Goal: Task Accomplishment & Management: Manage account settings

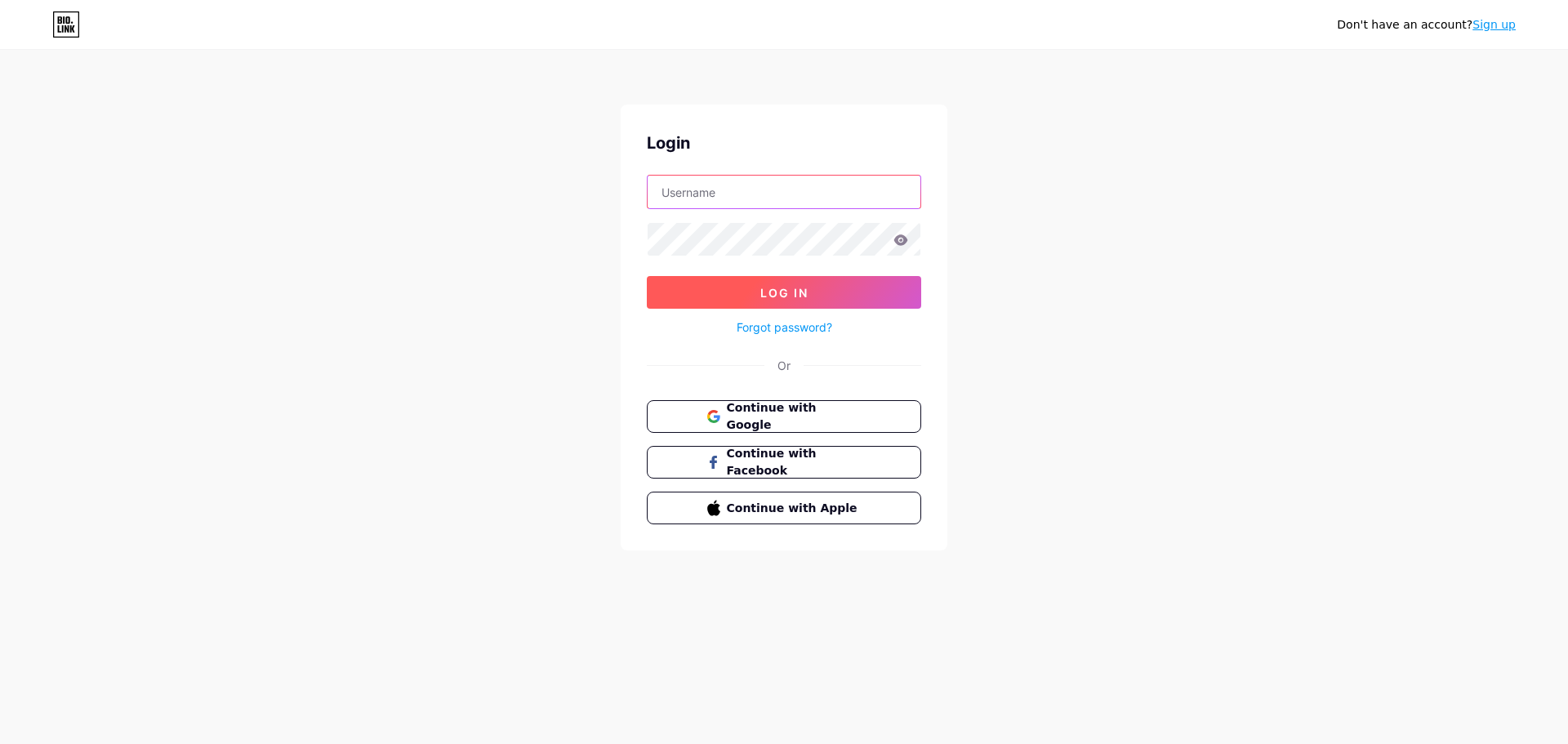
type input "[EMAIL_ADDRESS][DOMAIN_NAME]"
click at [762, 291] on span "Log In" at bounding box center [784, 292] width 48 height 14
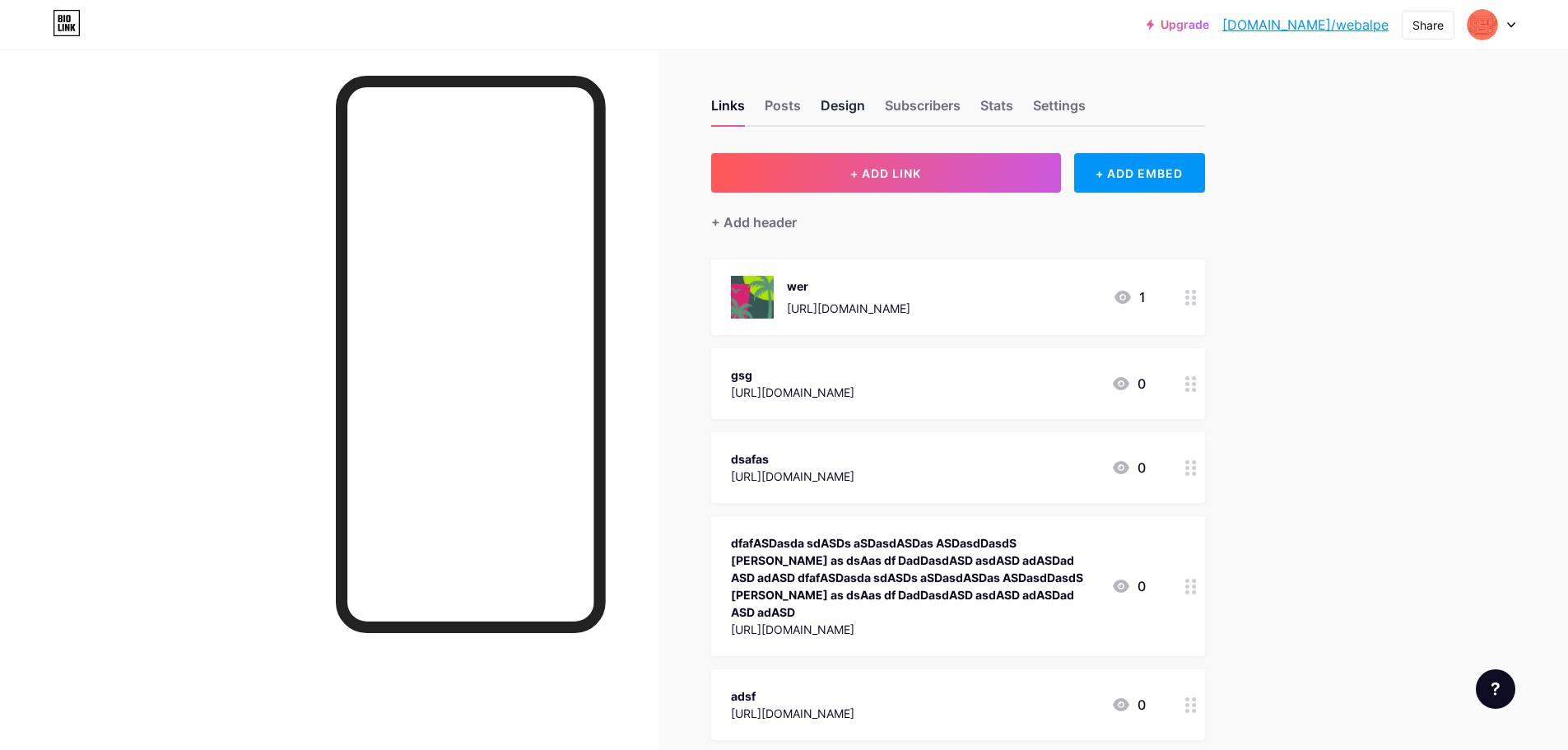
click at [861, 99] on div "Design" at bounding box center [842, 110] width 45 height 30
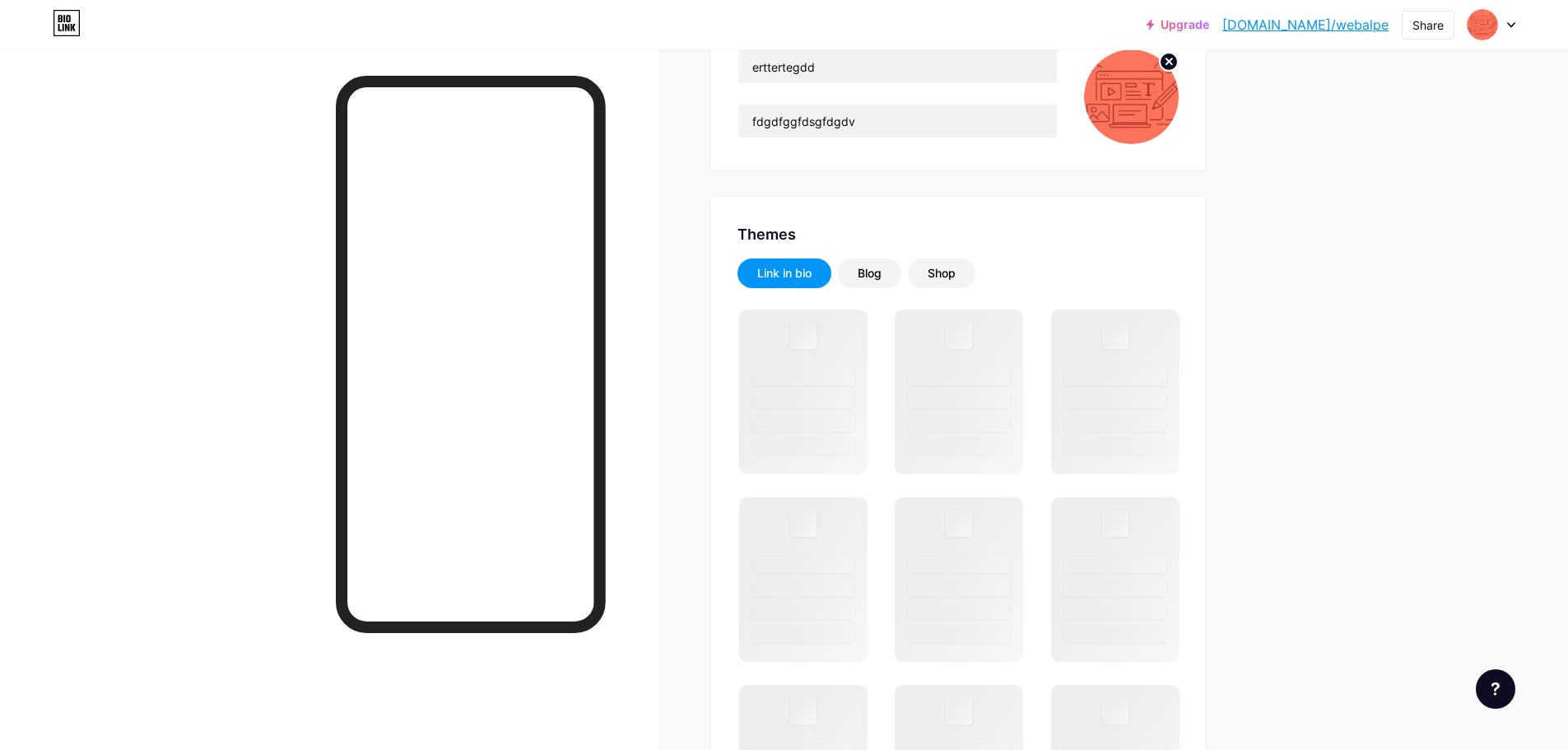
scroll to position [577, 0]
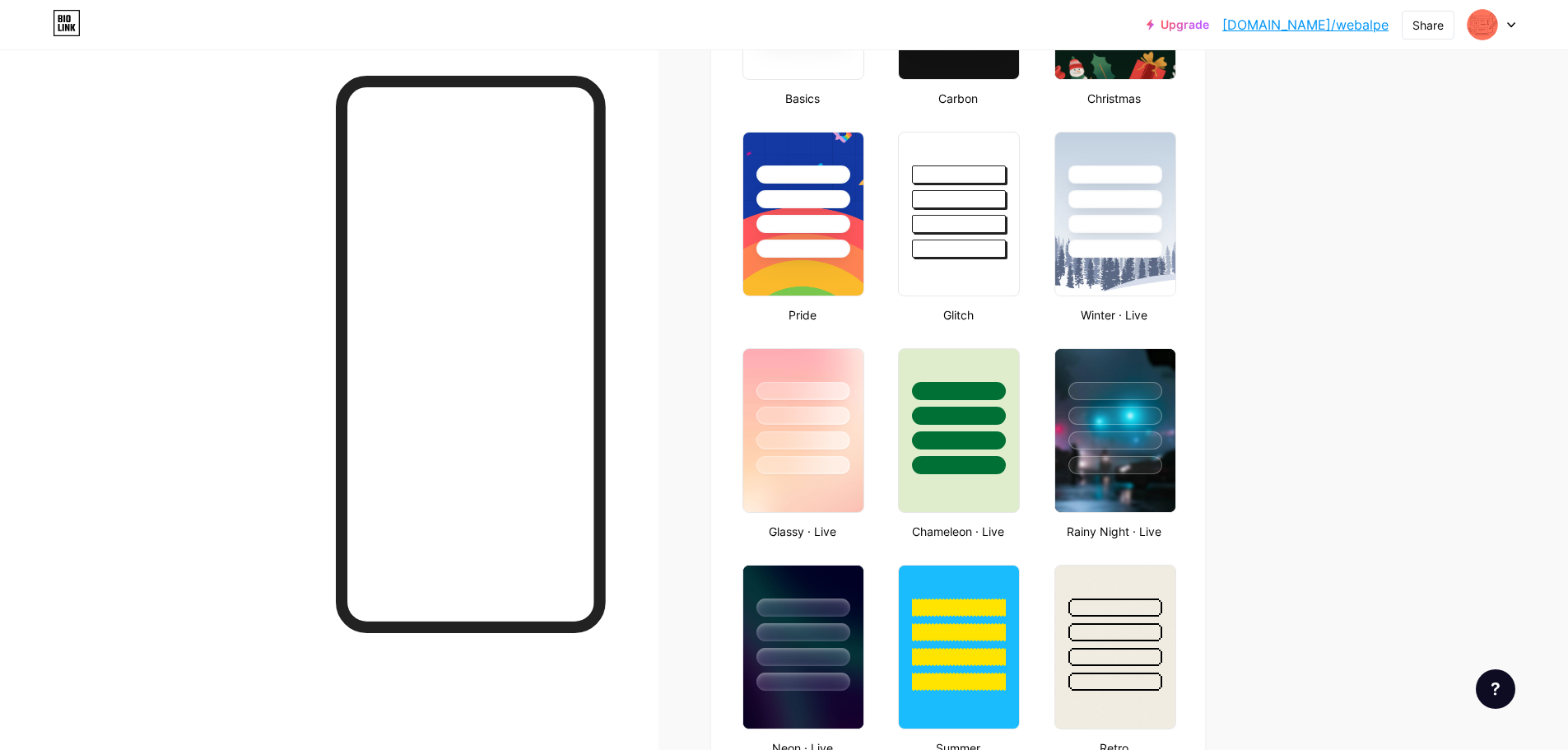
type input "#ffffff"
type input "#000000"
click at [975, 219] on div at bounding box center [958, 224] width 96 height 19
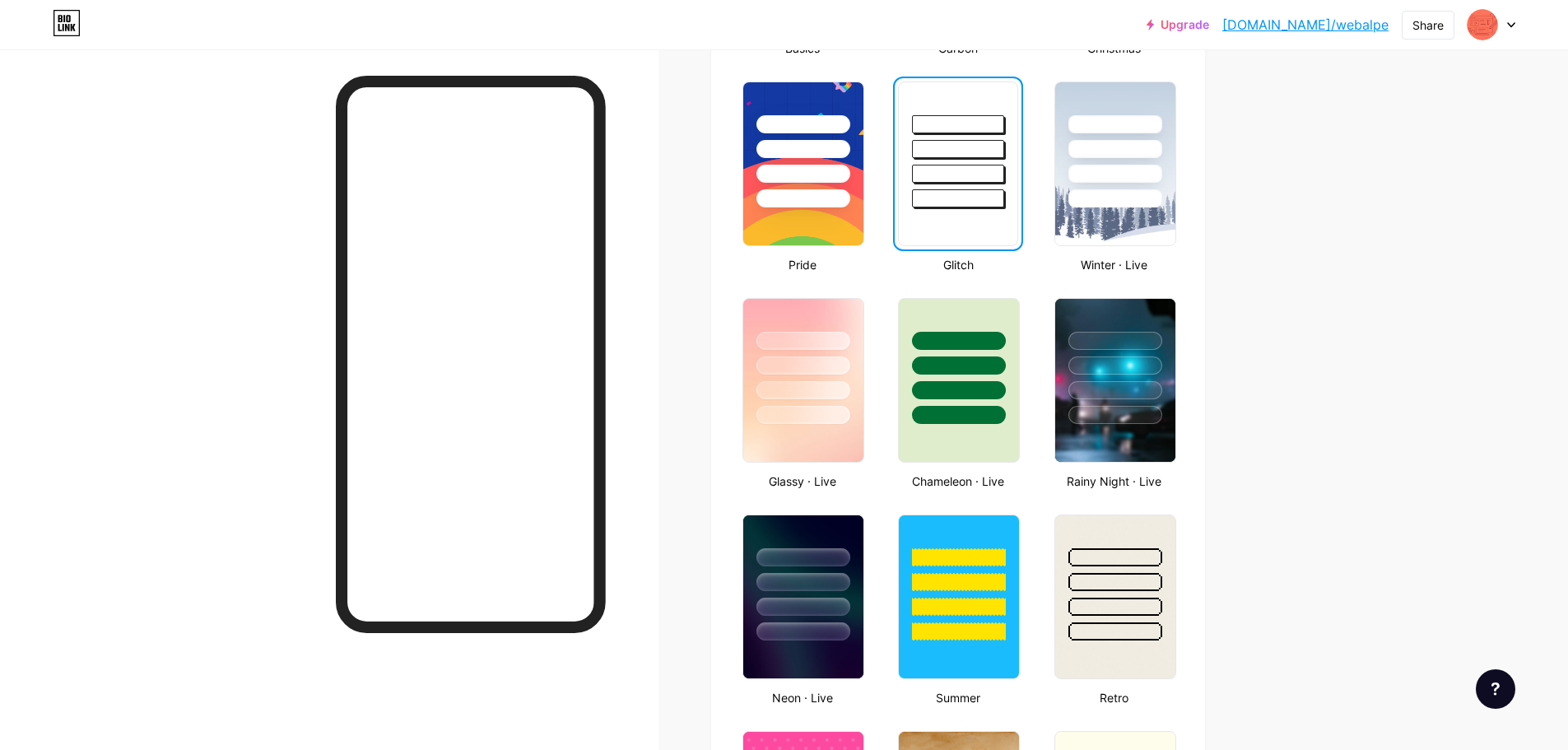
scroll to position [740, 0]
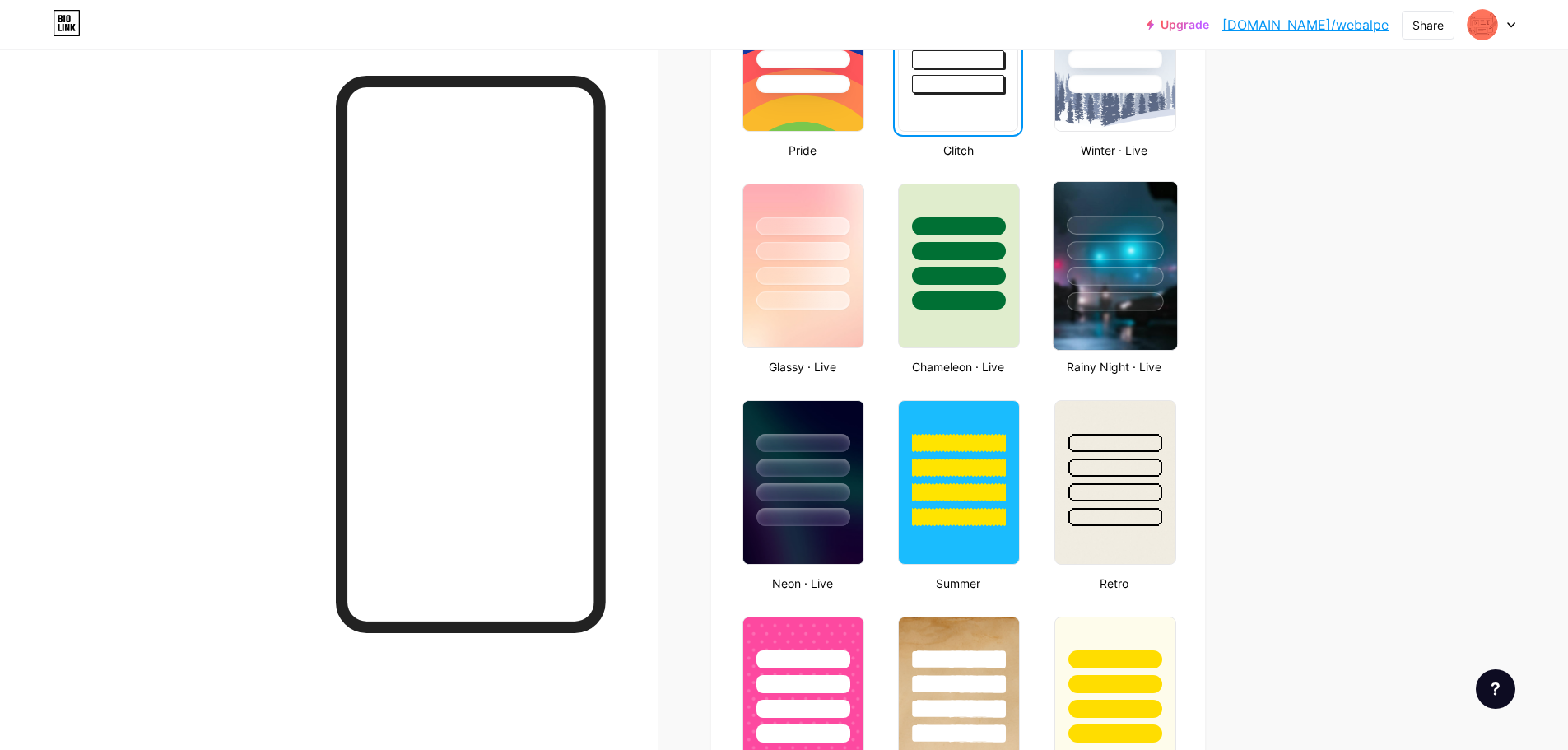
click at [1130, 210] on div at bounding box center [1116, 247] width 124 height 130
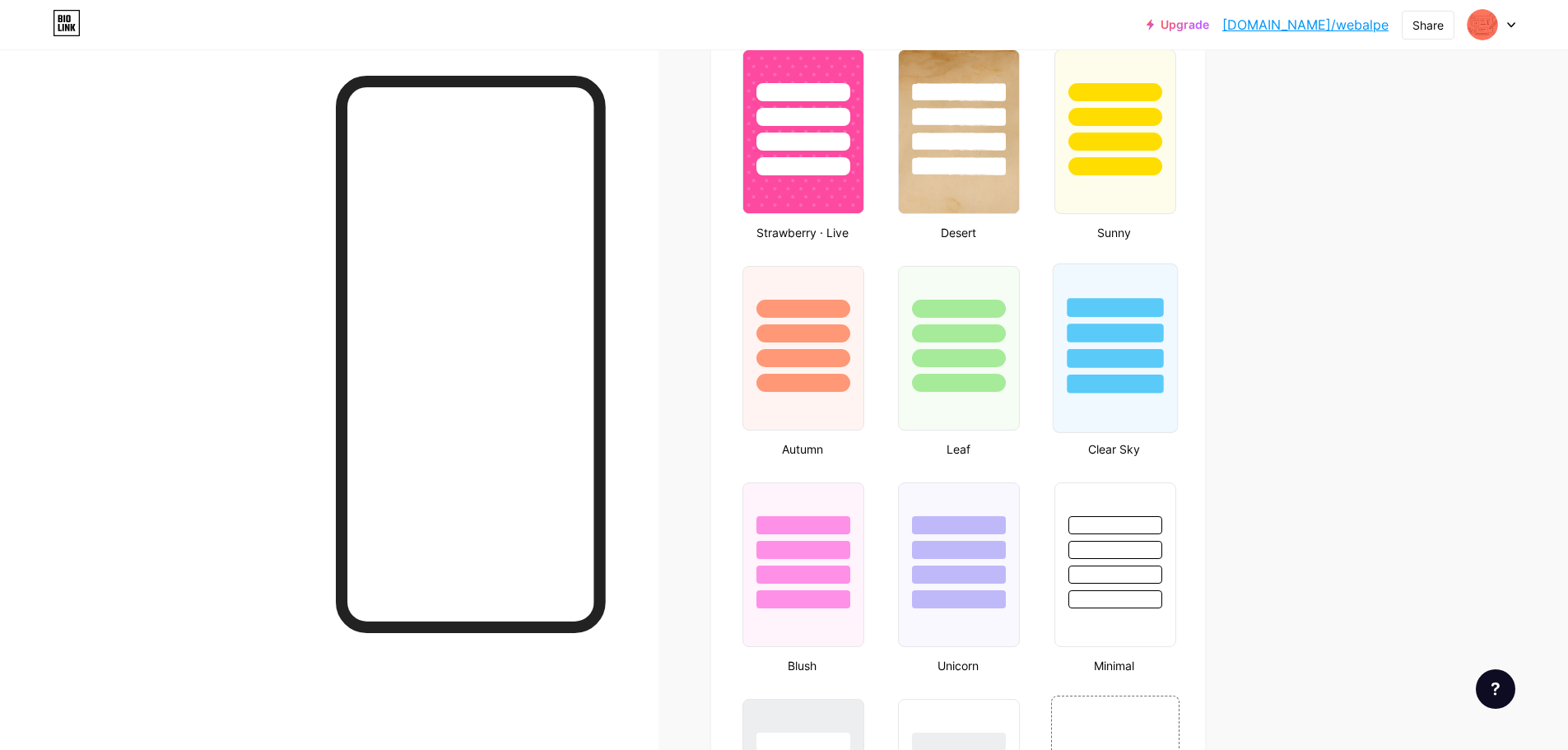
scroll to position [1564, 0]
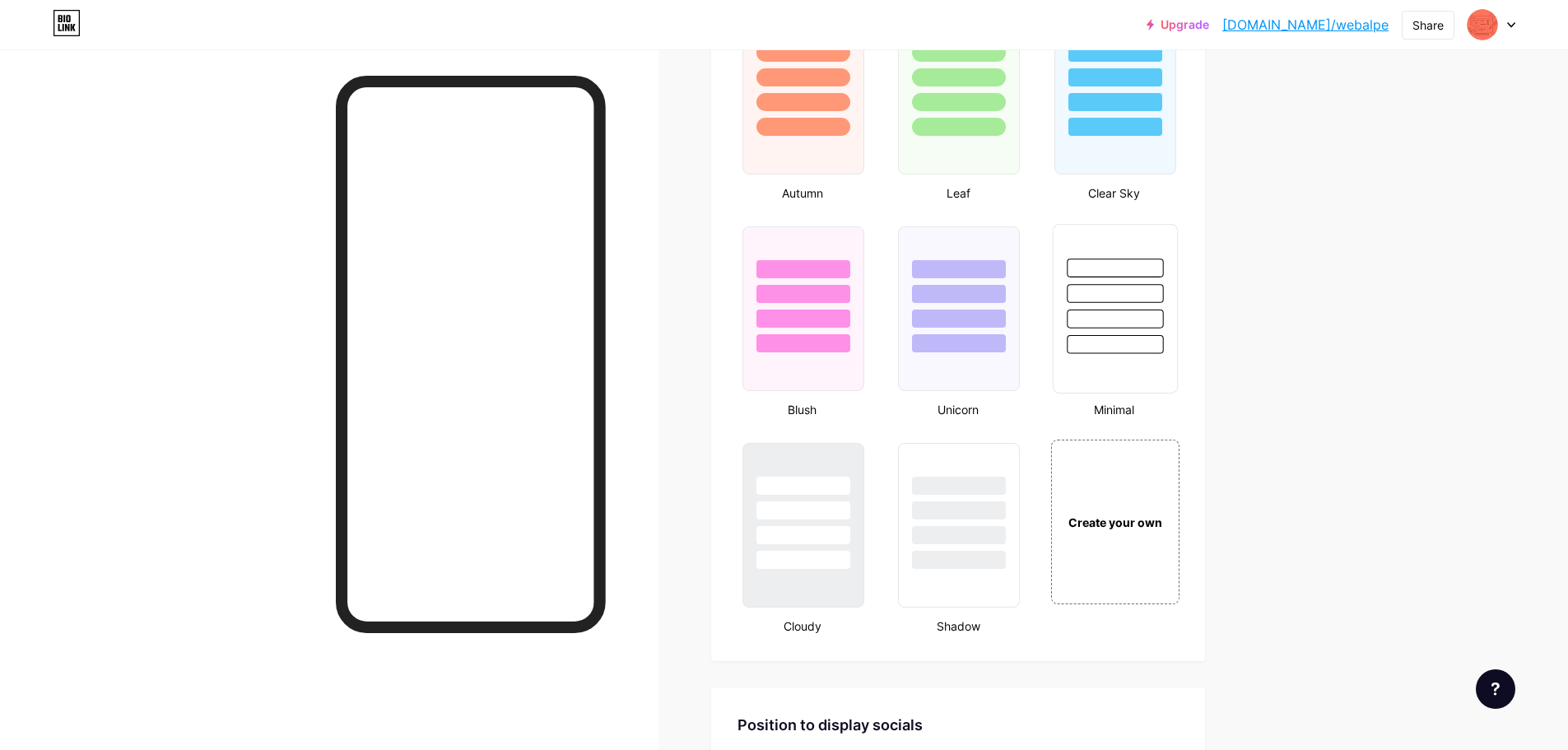
click at [1151, 321] on div at bounding box center [1114, 319] width 96 height 19
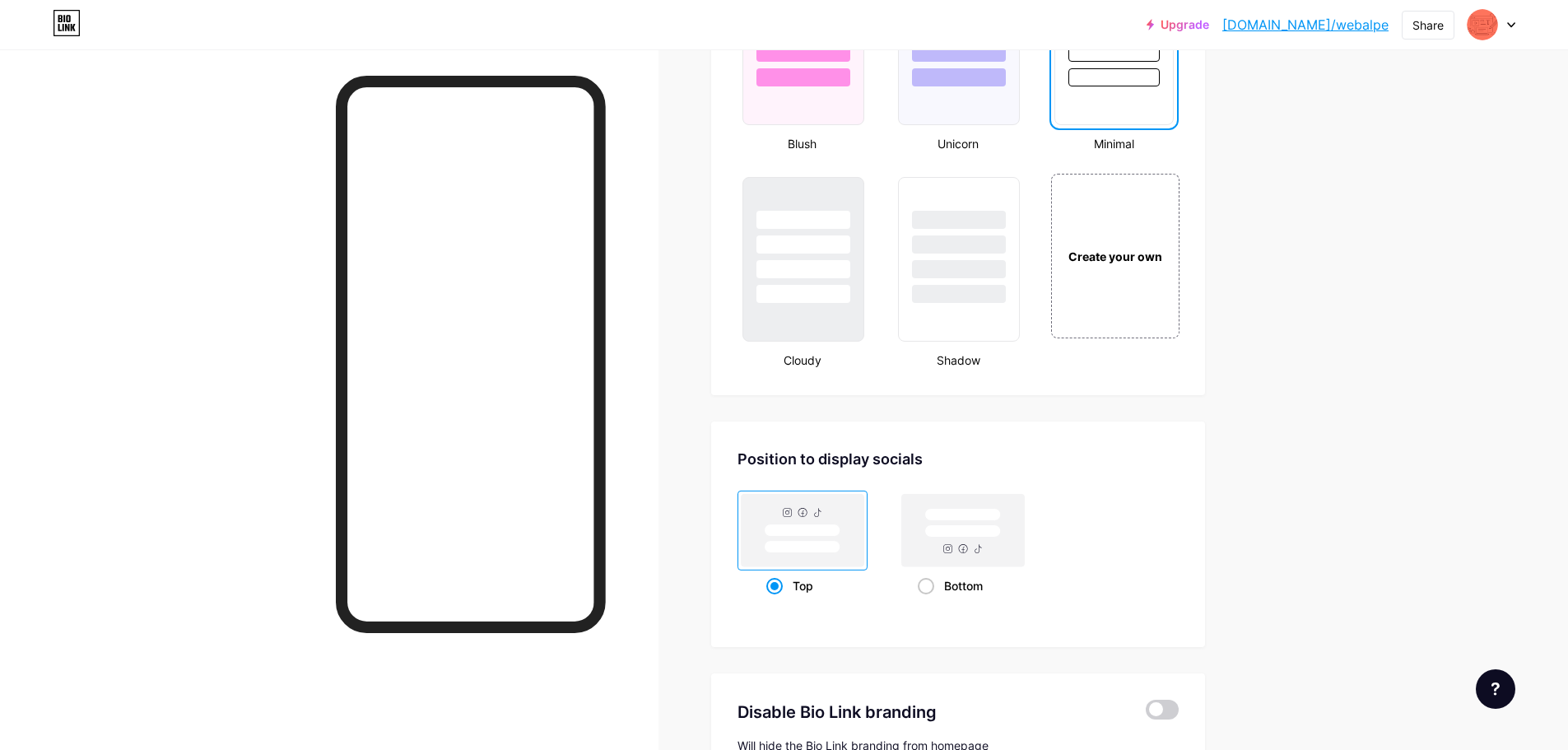
scroll to position [1729, 0]
